Goal: Task Accomplishment & Management: Use online tool/utility

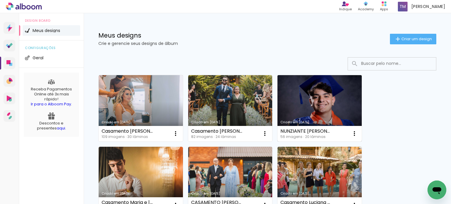
click at [326, 107] on link "Criado em 28/07/25" at bounding box center [320, 108] width 84 height 66
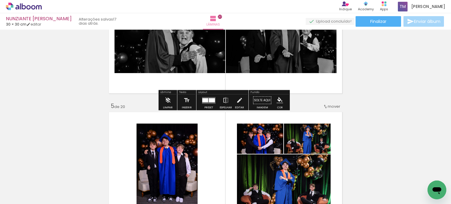
scroll to position [558, 0]
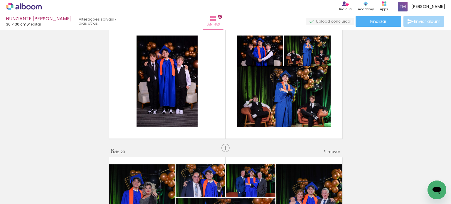
click at [15, 187] on input "Todas as fotos" at bounding box center [16, 186] width 22 height 5
click at [28, 184] on paper-item "Não utilizadas" at bounding box center [19, 184] width 30 height 5
type input "Não utilizadas"
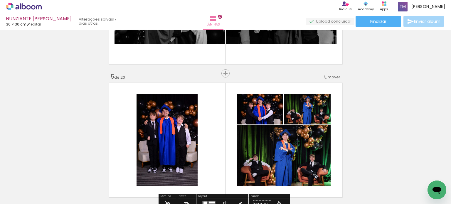
scroll to position [587, 0]
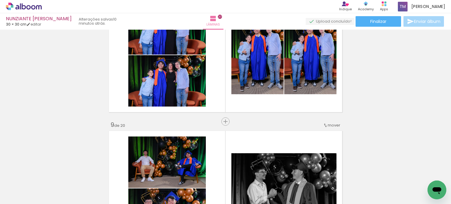
scroll to position [960, 0]
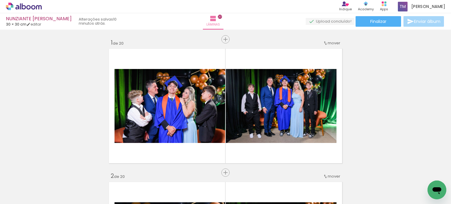
scroll to position [960, 0]
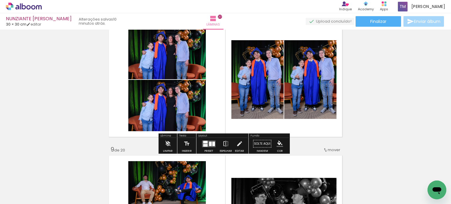
click at [23, 189] on input "Não utilizadas" at bounding box center [16, 191] width 22 height 5
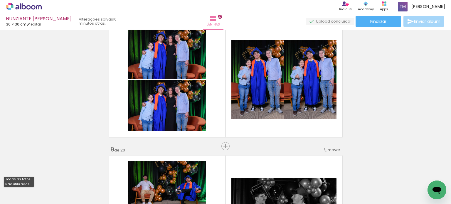
click at [0, 0] on slot "Todas as fotos" at bounding box center [0, 0] width 0 height 0
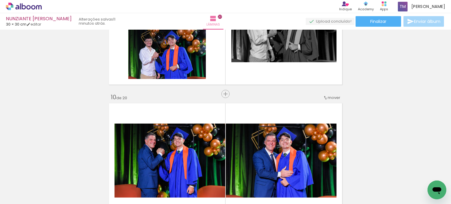
scroll to position [1321, 0]
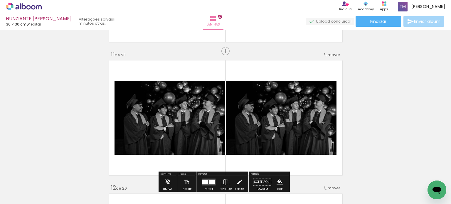
click at [49, 172] on iron-icon at bounding box center [46, 172] width 6 height 6
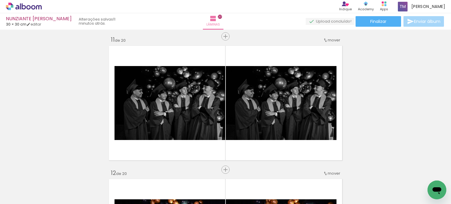
scroll to position [1341, 0]
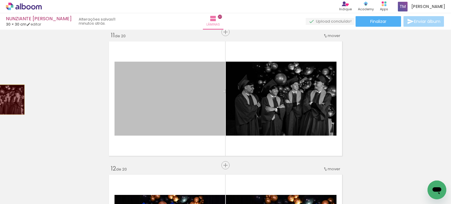
drag, startPoint x: 195, startPoint y: 106, endPoint x: 0, endPoint y: 100, distance: 195.1
click at [0, 100] on div "Inserir lâmina 1 de 20 Inserir lâmina 2 de 20 Inserir lâmina 3 de 20 Inserir lâ…" at bounding box center [225, 91] width 451 height 2800
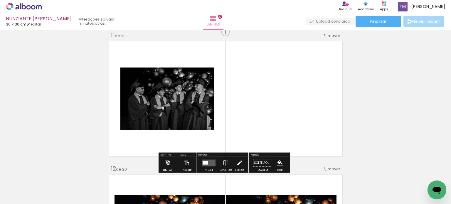
click at [49, 174] on iron-icon at bounding box center [46, 172] width 6 height 6
click at [178, 103] on quentale-photo at bounding box center [166, 99] width 93 height 62
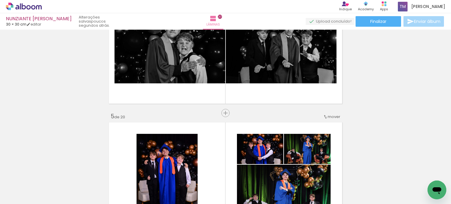
scroll to position [518, 0]
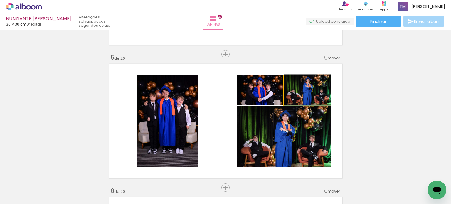
drag, startPoint x: 311, startPoint y: 94, endPoint x: 310, endPoint y: 88, distance: 6.5
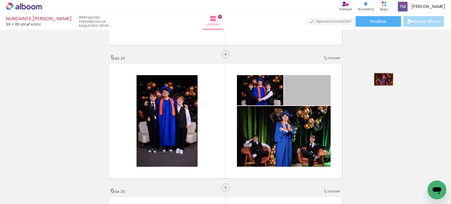
drag, startPoint x: 311, startPoint y: 92, endPoint x: 381, endPoint y: 79, distance: 71.3
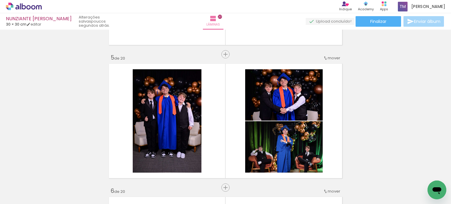
click at [27, 187] on input "Todas as fotos" at bounding box center [16, 186] width 22 height 5
click at [0, 0] on slot "Não utilizadas" at bounding box center [0, 0] width 0 height 0
type input "Não utilizadas"
click at [0, 0] on iron-icon at bounding box center [0, 0] width 0 height 0
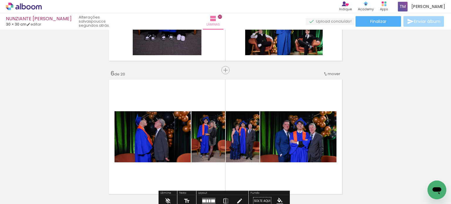
scroll to position [753, 0]
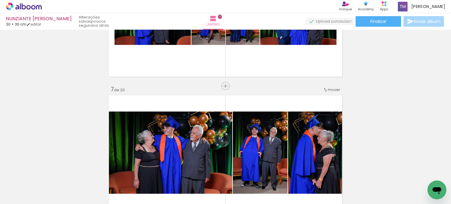
click at [26, 189] on input "Não utilizadas" at bounding box center [16, 191] width 22 height 5
click at [0, 0] on slot "Não utilizadas" at bounding box center [0, 0] width 0 height 0
click at [14, 189] on input "Não utilizadas" at bounding box center [16, 191] width 22 height 5
click at [0, 0] on slot "Todas as fotos" at bounding box center [0, 0] width 0 height 0
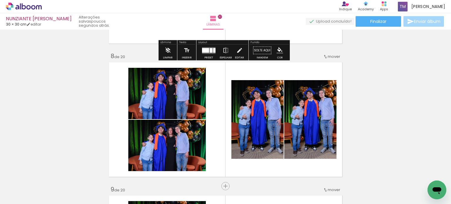
scroll to position [941, 0]
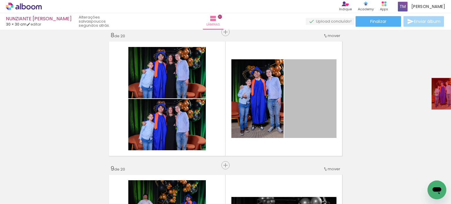
drag, startPoint x: 320, startPoint y: 95, endPoint x: 440, endPoint y: 94, distance: 120.4
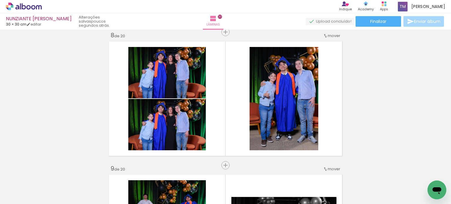
click at [248, 172] on iron-icon at bounding box center [245, 172] width 6 height 6
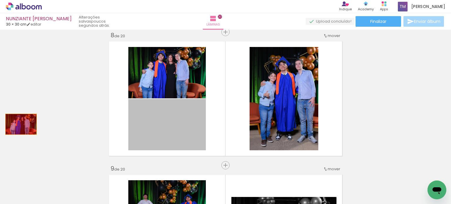
drag, startPoint x: 161, startPoint y: 129, endPoint x: 13, endPoint y: 124, distance: 148.1
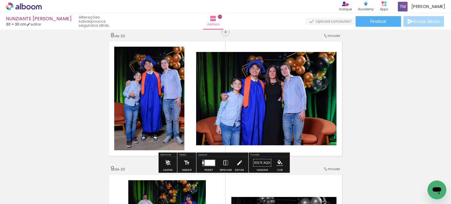
click at [248, 173] on iron-icon at bounding box center [245, 172] width 6 height 6
click at [16, 185] on input "Todas as fotos" at bounding box center [16, 186] width 22 height 5
click at [0, 0] on slot "Não utilizadas" at bounding box center [0, 0] width 0 height 0
type input "Não utilizadas"
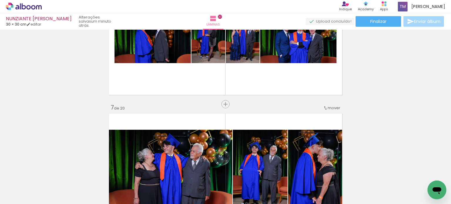
scroll to position [706, 0]
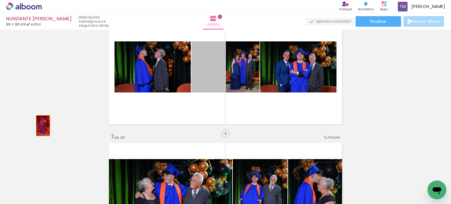
drag, startPoint x: 207, startPoint y: 76, endPoint x: 40, endPoint y: 126, distance: 174.6
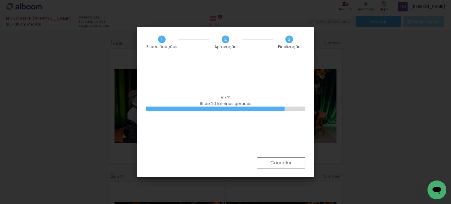
scroll to position [2594, 0]
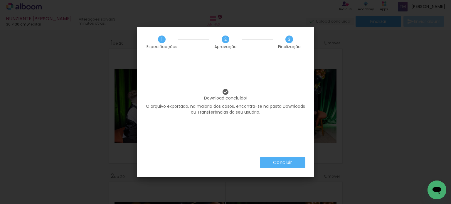
scroll to position [2594, 0]
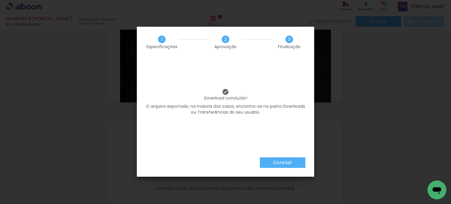
click at [292, 164] on paper-button "Concluir" at bounding box center [283, 162] width 46 height 11
